Goal: Check status: Check status

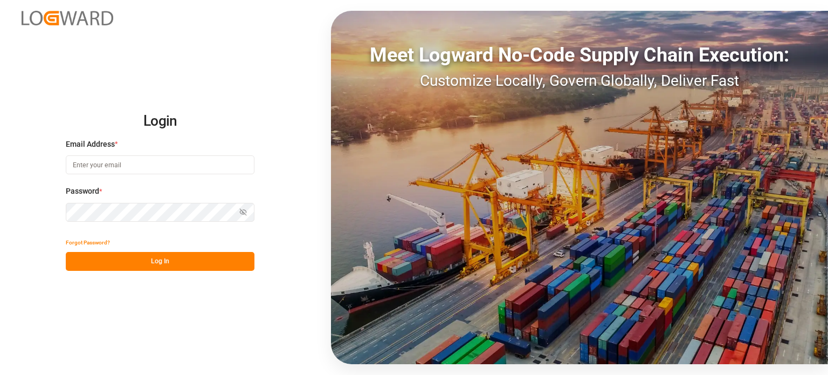
type input "[PERSON_NAME][EMAIL_ADDRESS][PERSON_NAME][DOMAIN_NAME]"
click at [245, 256] on button "Log In" at bounding box center [160, 261] width 189 height 19
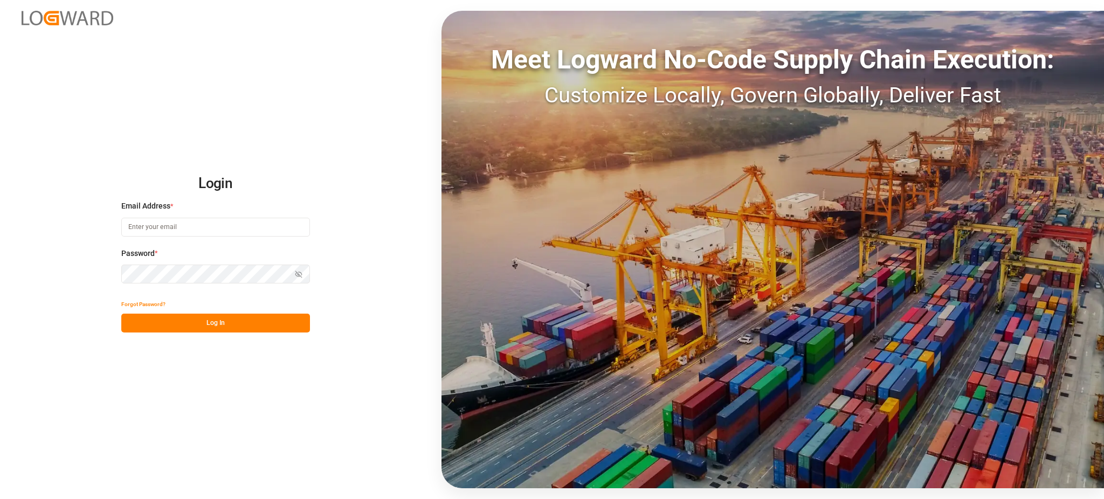
type input "[PERSON_NAME][EMAIL_ADDRESS][PERSON_NAME][DOMAIN_NAME]"
click at [235, 323] on button "Log In" at bounding box center [215, 323] width 189 height 19
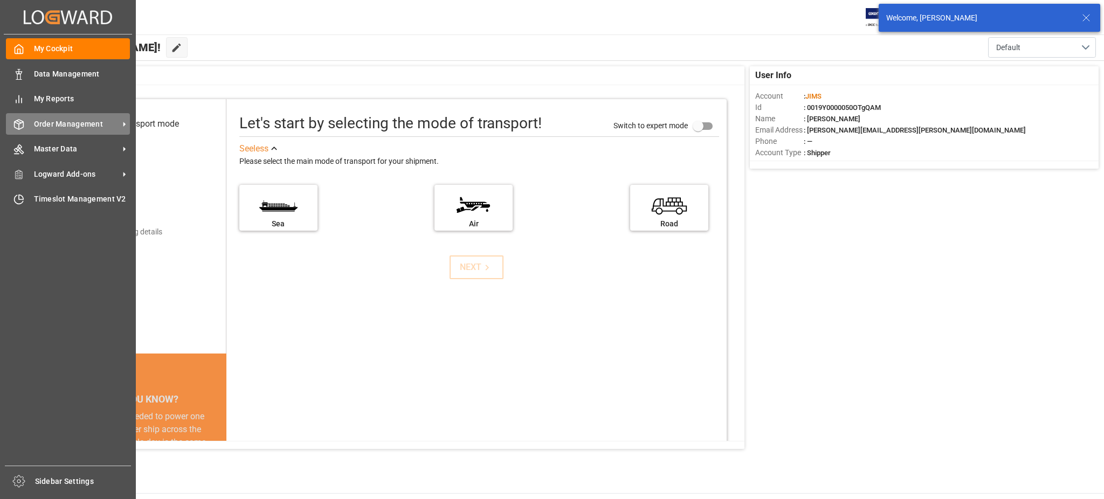
click at [38, 126] on span "Order Management" at bounding box center [76, 124] width 85 height 11
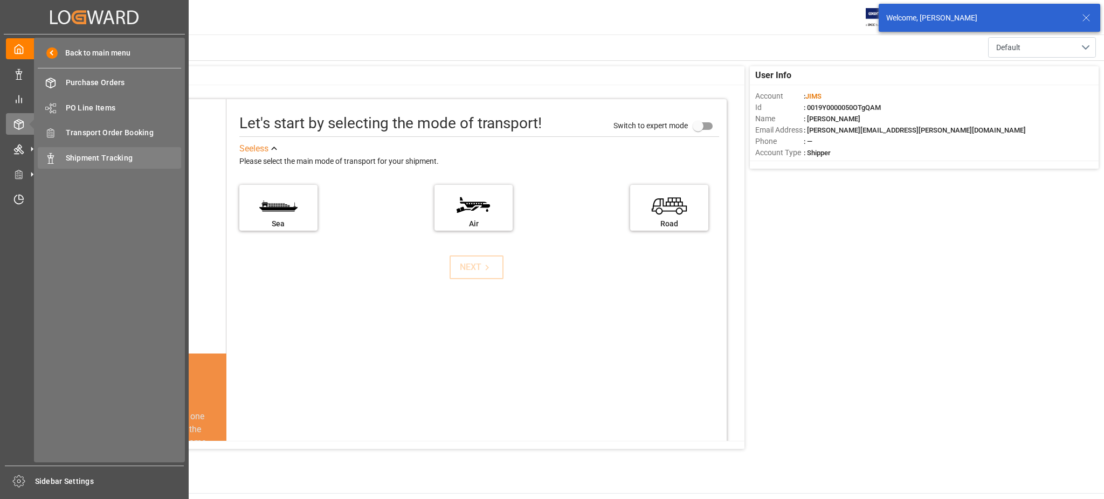
click at [80, 161] on span "Shipment Tracking" at bounding box center [124, 158] width 116 height 11
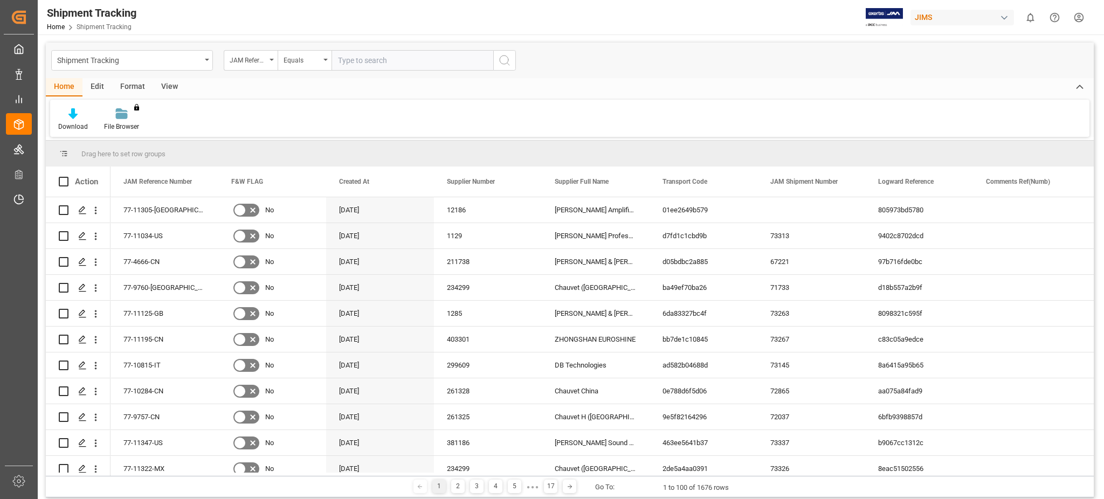
click at [349, 60] on input "text" at bounding box center [413, 60] width 162 height 20
type input "77-10483-BE"
click at [507, 63] on icon "search button" at bounding box center [504, 60] width 13 height 13
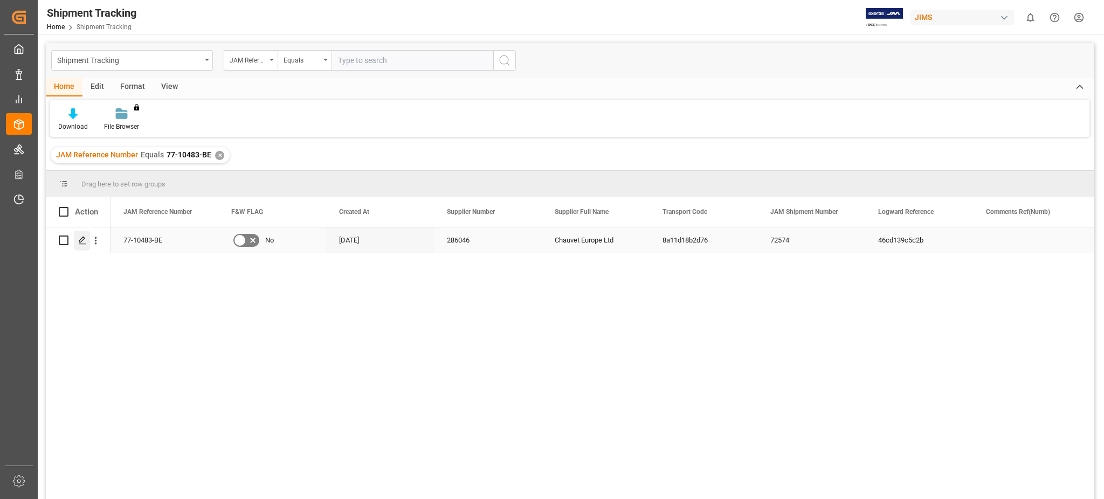
click at [78, 238] on icon "Press SPACE to select this row." at bounding box center [82, 240] width 9 height 9
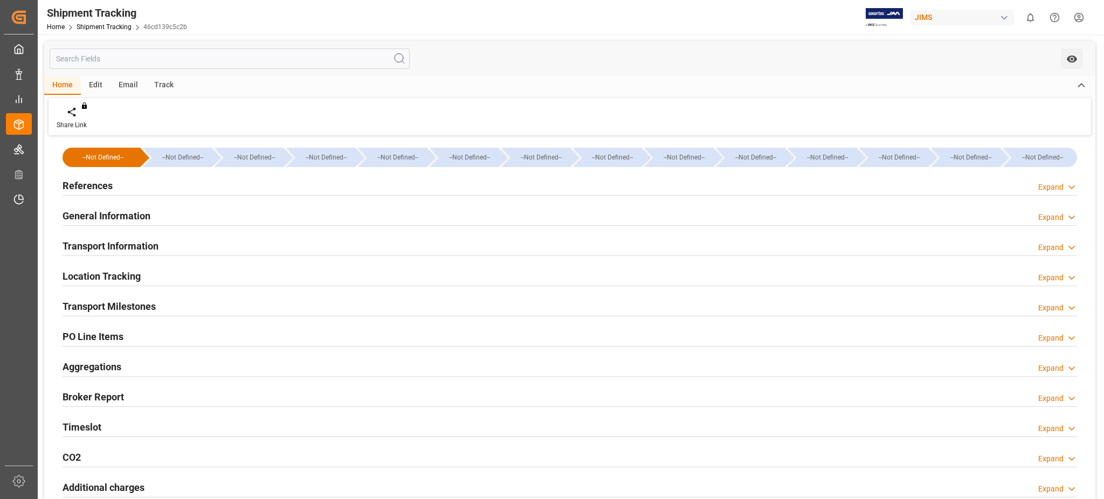
type input "45414"
click at [136, 244] on h2 "Transport Information" at bounding box center [111, 246] width 96 height 15
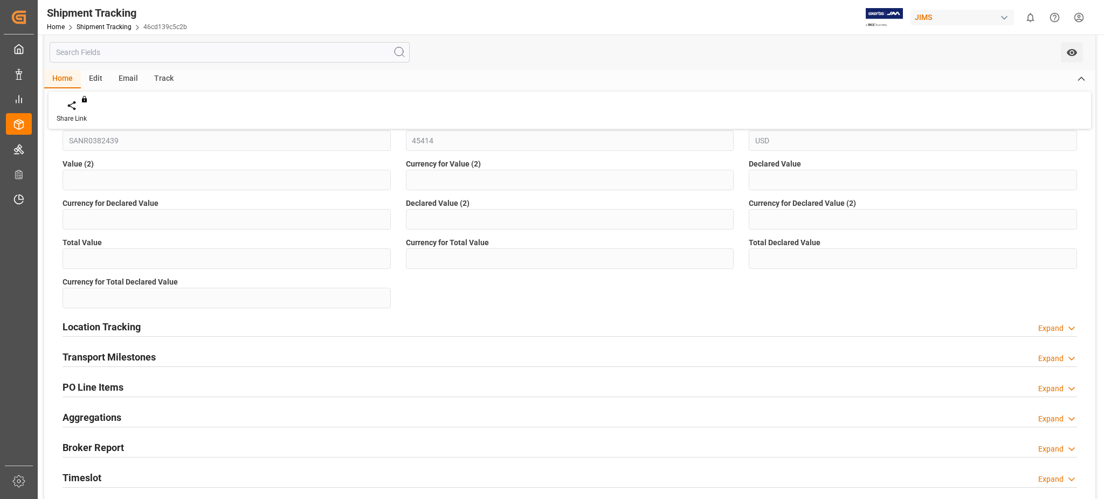
scroll to position [431, 0]
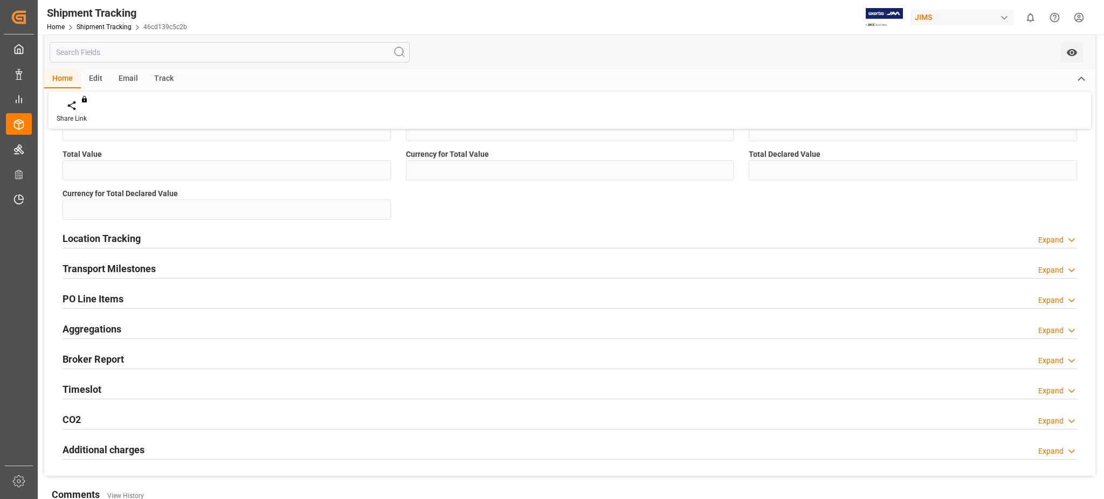
click at [111, 389] on div "Timeslot Expand" at bounding box center [570, 388] width 1015 height 20
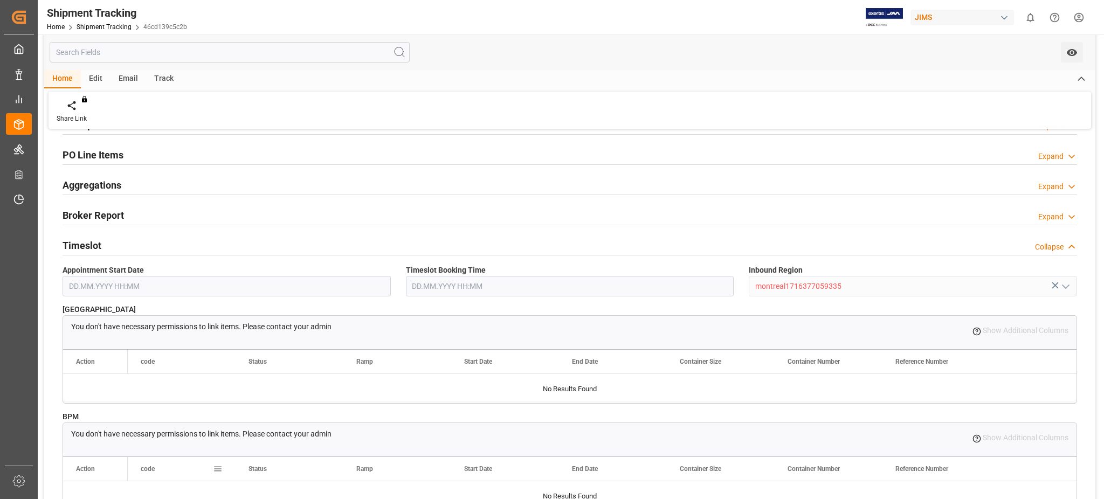
scroll to position [575, 0]
click at [114, 239] on div "Timeslot Collapse" at bounding box center [570, 245] width 1015 height 20
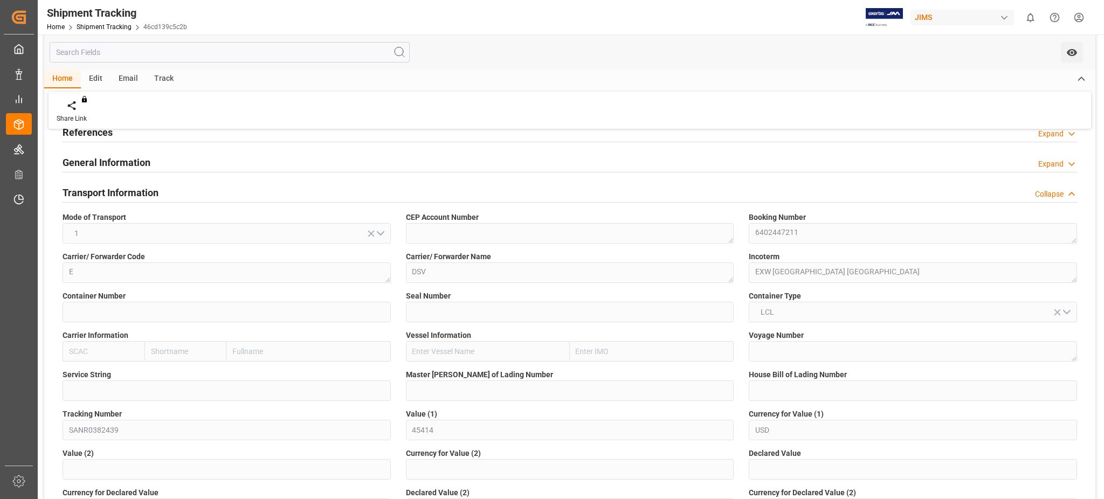
scroll to position [0, 0]
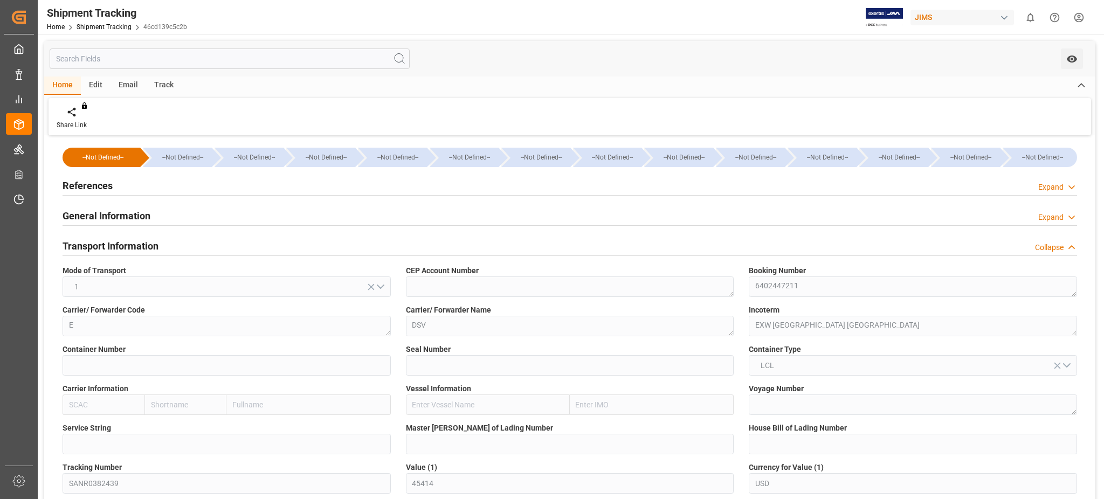
click at [133, 247] on h2 "Transport Information" at bounding box center [111, 246] width 96 height 15
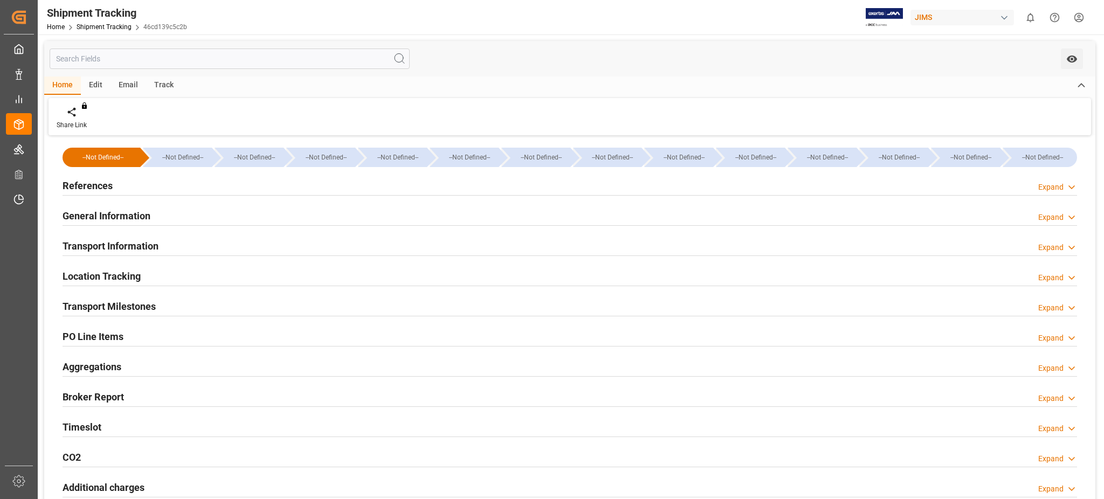
click at [153, 308] on h2 "Transport Milestones" at bounding box center [109, 306] width 93 height 15
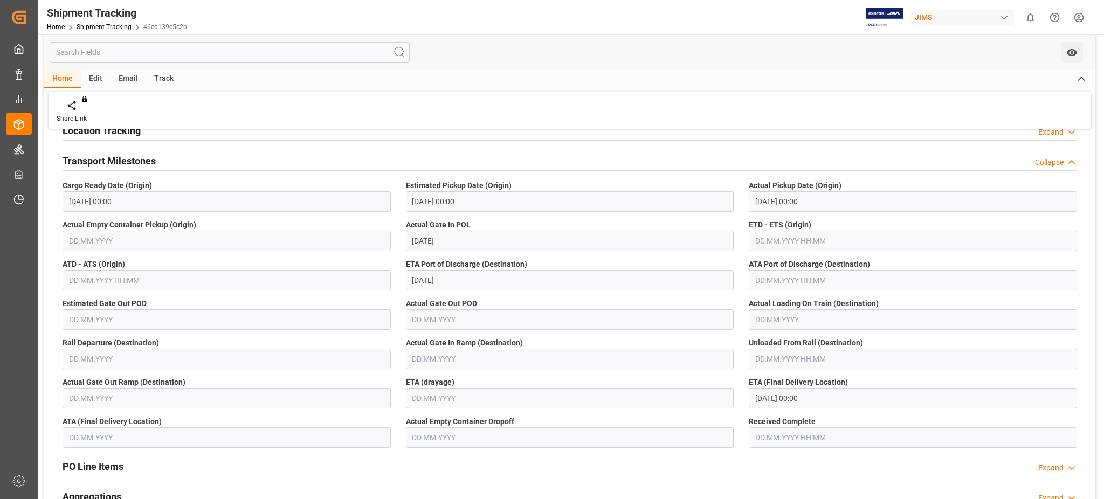
scroll to position [72, 0]
